Goal: Check status: Check status

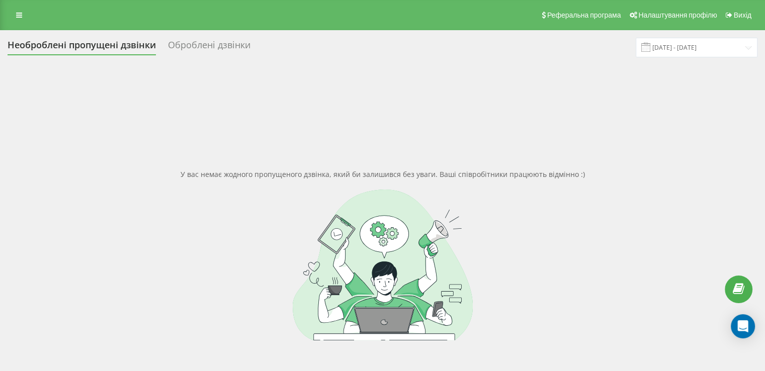
click at [13, 16] on link at bounding box center [19, 15] width 18 height 14
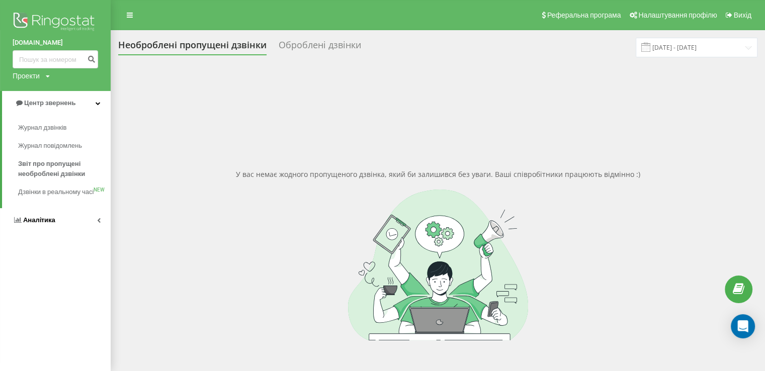
click at [52, 224] on span "Аналiтика" at bounding box center [39, 220] width 32 height 8
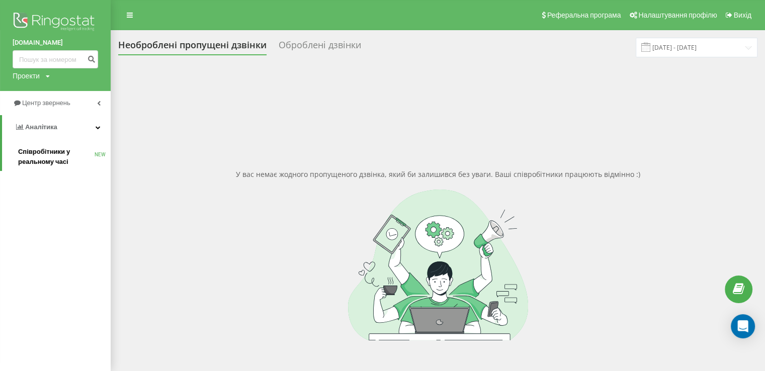
click at [48, 156] on span "Співробітники у реальному часі" at bounding box center [56, 157] width 76 height 20
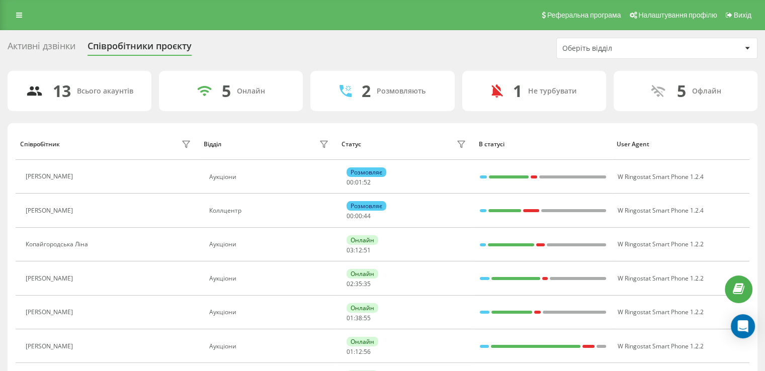
click at [710, 37] on div "Активні дзвінки Співробітники проєкту Оберіть відділ 13 Всього акаунтів 5 Онлай…" at bounding box center [382, 334] width 765 height 608
click at [704, 45] on div "Оберіть відділ" at bounding box center [651, 48] width 179 height 9
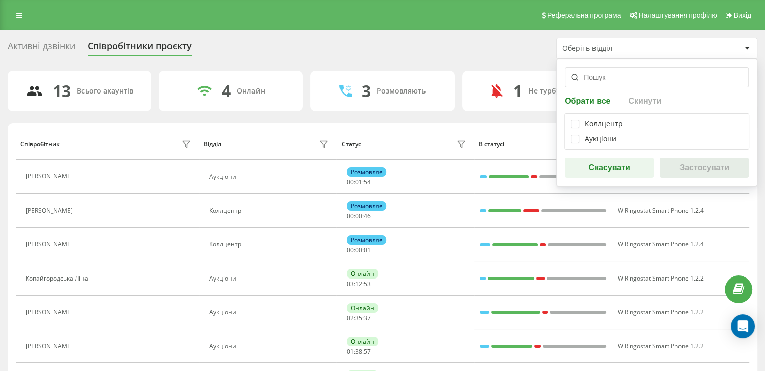
click at [589, 122] on div "Коллцентр" at bounding box center [604, 124] width 38 height 9
click at [571, 120] on label at bounding box center [575, 120] width 9 height 0
checkbox input "true"
click at [726, 173] on button "Застосувати" at bounding box center [704, 168] width 89 height 20
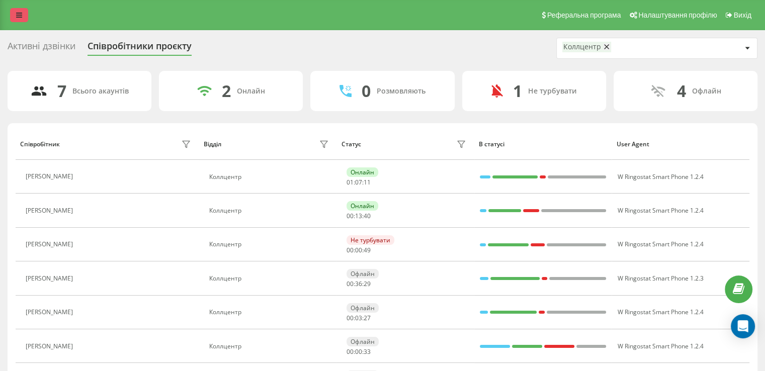
click at [14, 21] on link at bounding box center [19, 15] width 18 height 14
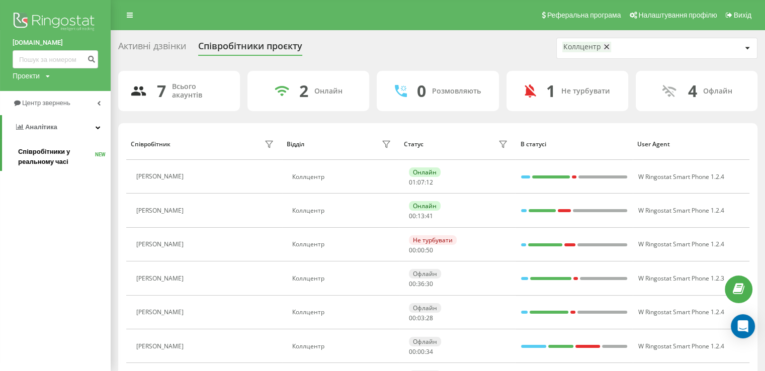
click at [46, 158] on span "Співробітники у реальному часі" at bounding box center [56, 157] width 77 height 20
click at [46, 155] on span "Співробітники у реальному часі" at bounding box center [56, 157] width 77 height 20
click at [42, 99] on span "Центр звернень" at bounding box center [47, 103] width 51 height 8
